Goal: Use online tool/utility: Utilize a website feature to perform a specific function

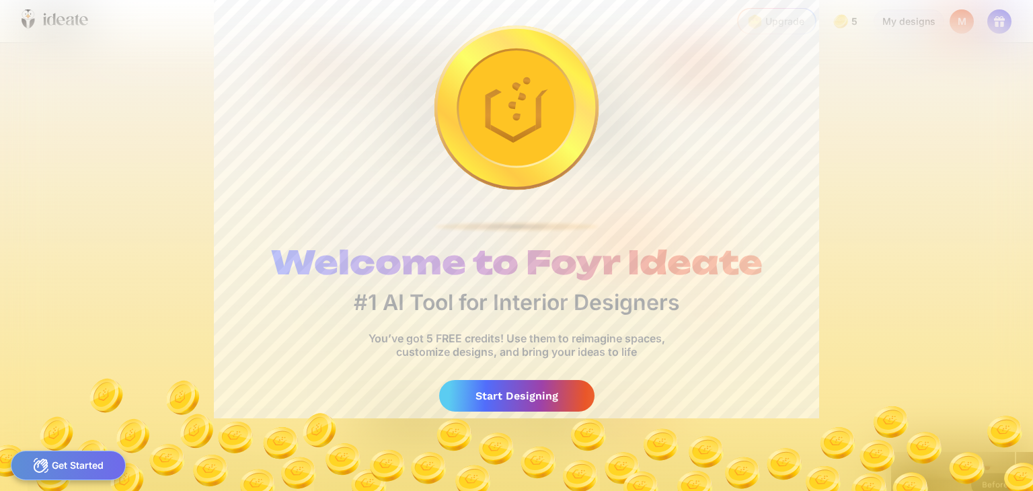
click at [530, 400] on div "Start Designing" at bounding box center [516, 396] width 155 height 32
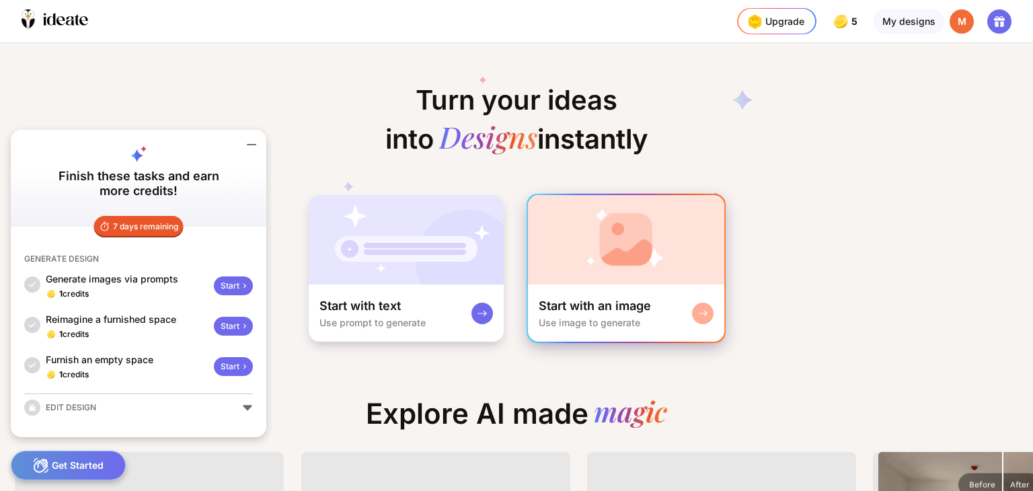
click at [573, 310] on div "Start with an image" at bounding box center [595, 306] width 112 height 16
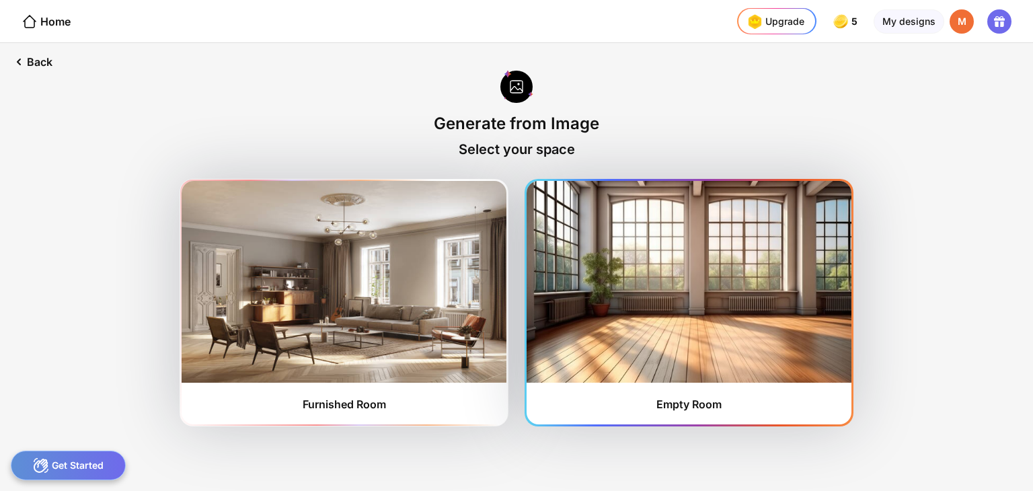
click at [570, 310] on img at bounding box center [689, 282] width 325 height 202
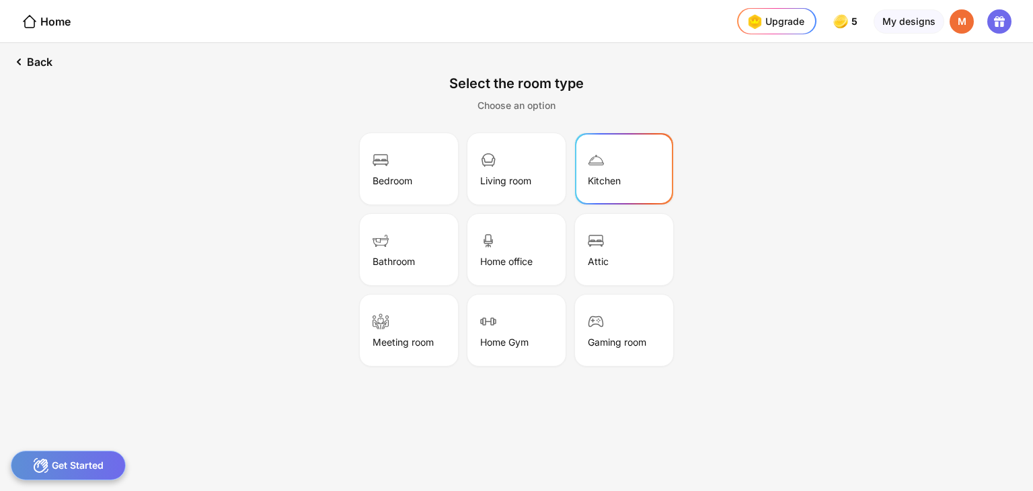
click at [596, 173] on div "Kitchen" at bounding box center [624, 168] width 94 height 67
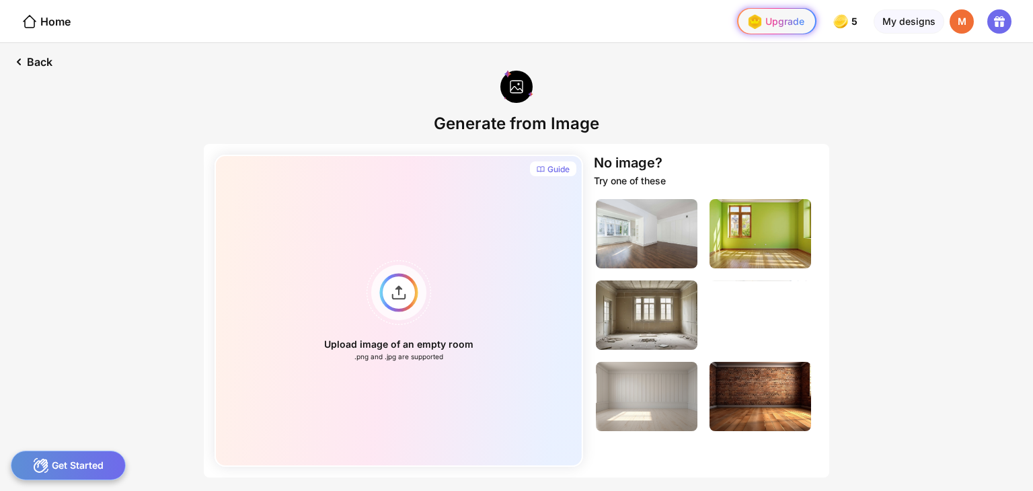
click at [769, 18] on div "Upgrade" at bounding box center [774, 22] width 61 height 22
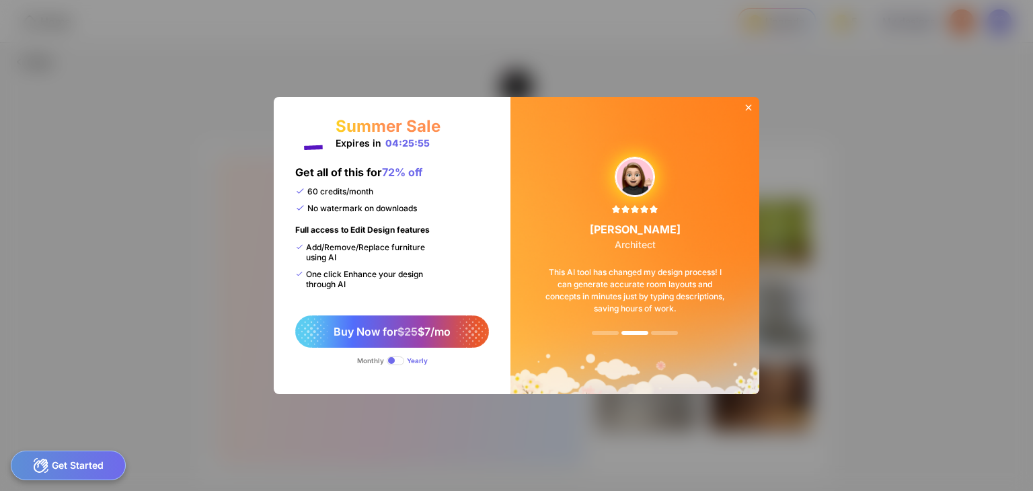
click at [375, 358] on div "Monthly" at bounding box center [370, 360] width 27 height 8
click at [397, 361] on span at bounding box center [395, 360] width 17 height 9
click at [395, 357] on span at bounding box center [395, 360] width 17 height 9
click at [418, 320] on div "Buy Now for $25 $7/mo" at bounding box center [392, 331] width 194 height 32
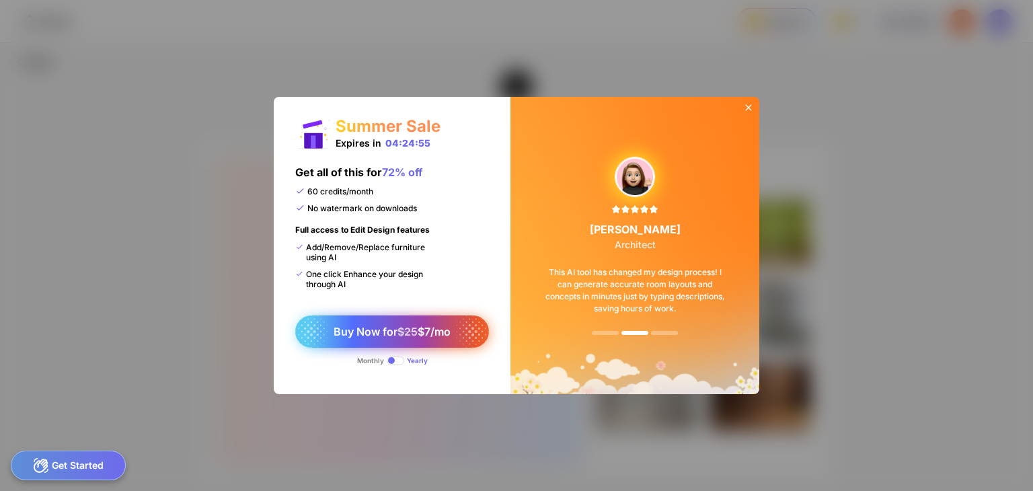
click at [417, 327] on span "Buy Now for $25 $7/mo" at bounding box center [392, 331] width 117 height 13
click at [747, 103] on icon at bounding box center [748, 107] width 11 height 11
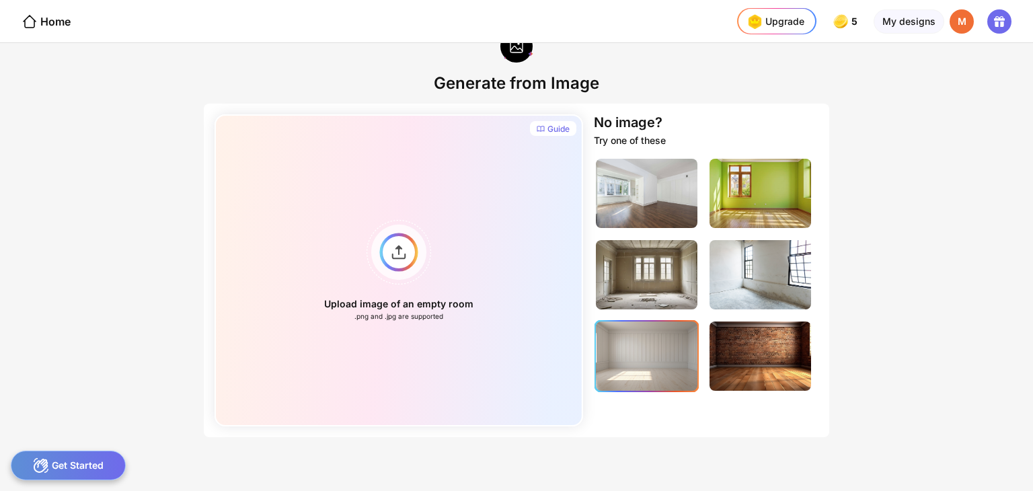
drag, startPoint x: 658, startPoint y: 356, endPoint x: 664, endPoint y: 350, distance: 8.1
click at [656, 355] on img at bounding box center [647, 355] width 102 height 69
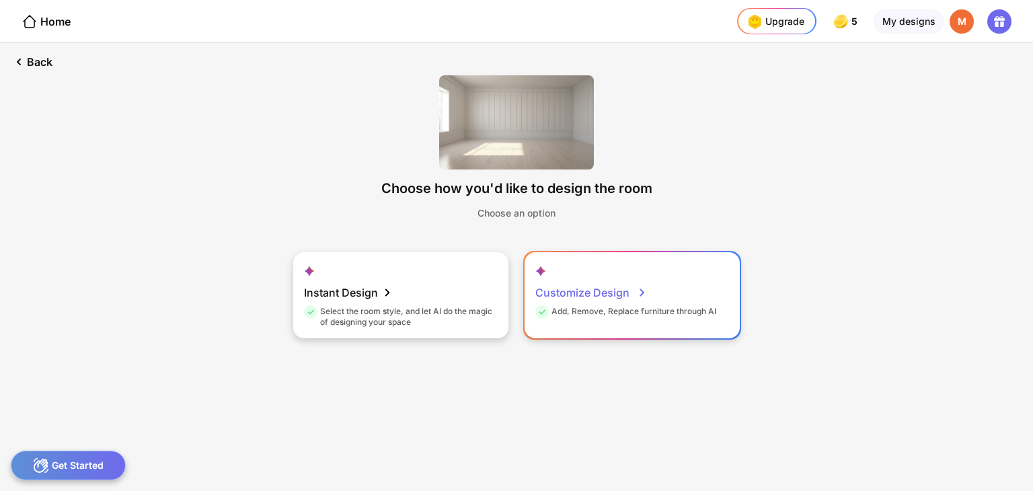
click at [639, 267] on div "Customize Design Add, Remove, Replace furniture through AI" at bounding box center [632, 295] width 215 height 86
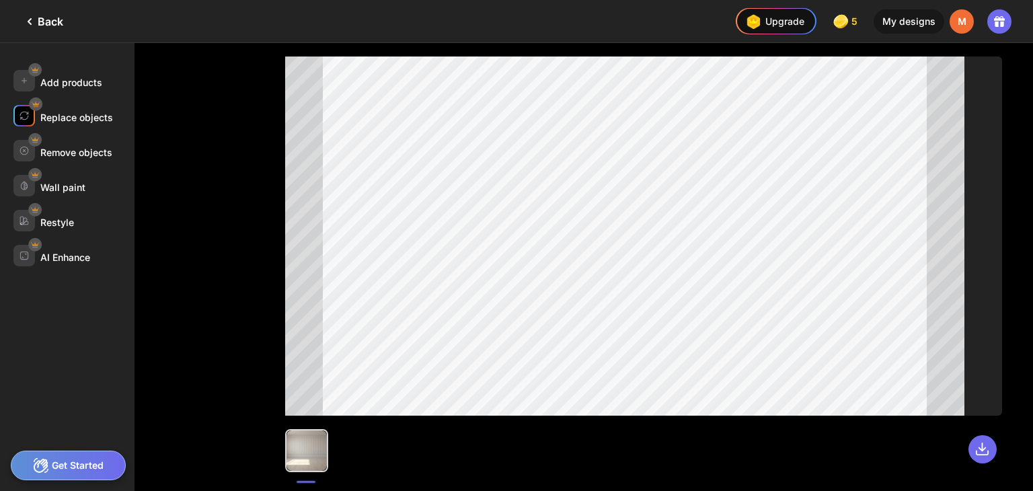
click at [81, 119] on div "Replace objects" at bounding box center [76, 117] width 73 height 11
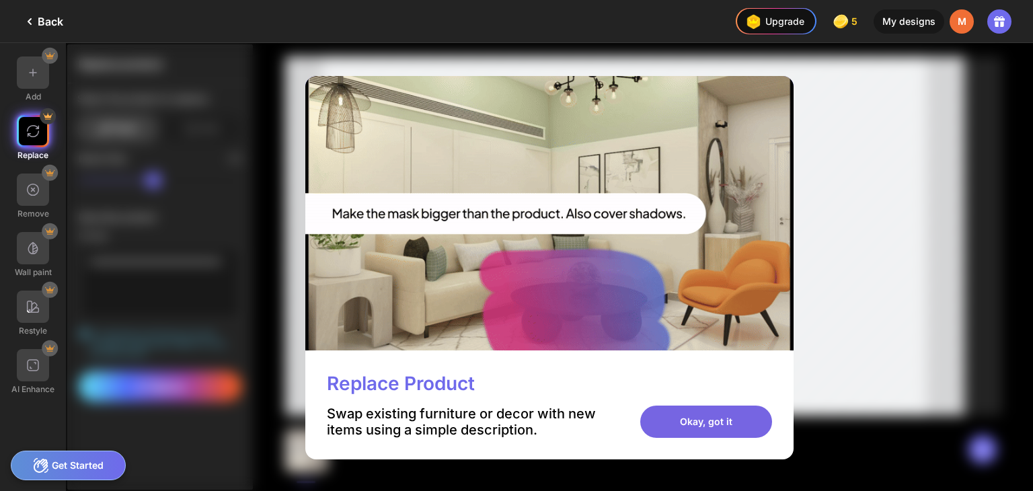
click at [738, 410] on div "Okay, got it" at bounding box center [706, 421] width 132 height 32
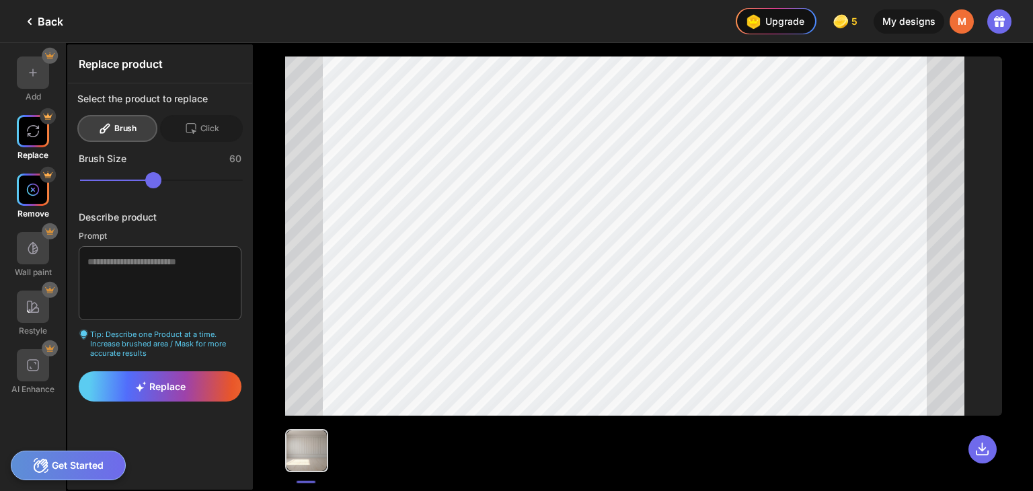
click at [24, 200] on div at bounding box center [33, 189] width 32 height 32
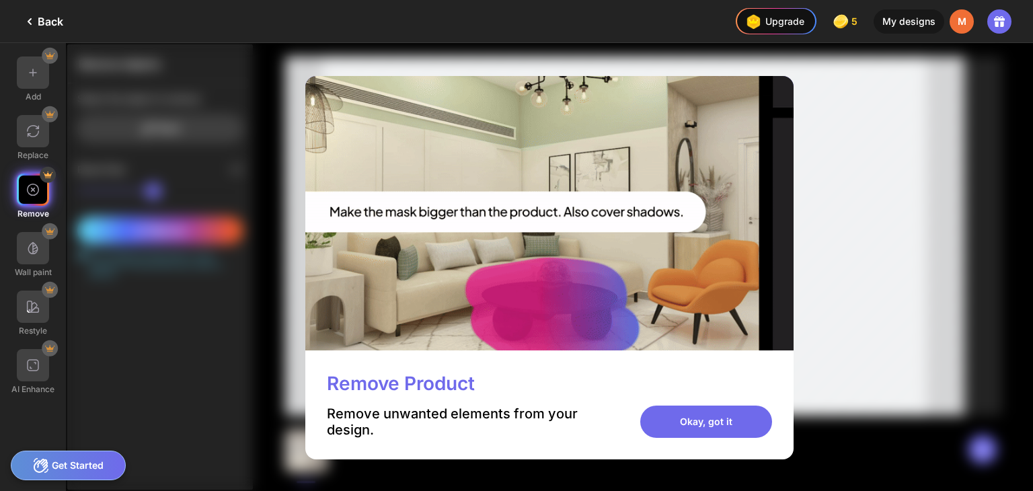
click at [764, 426] on div "Okay, got it" at bounding box center [706, 421] width 132 height 32
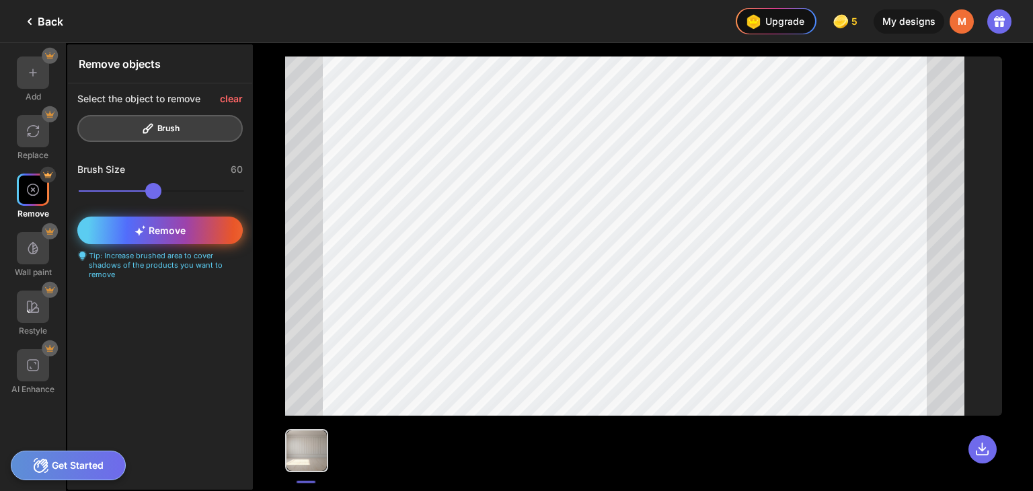
click at [188, 233] on div "Remove" at bounding box center [159, 231] width 165 height 28
